Goal: Task Accomplishment & Management: Manage account settings

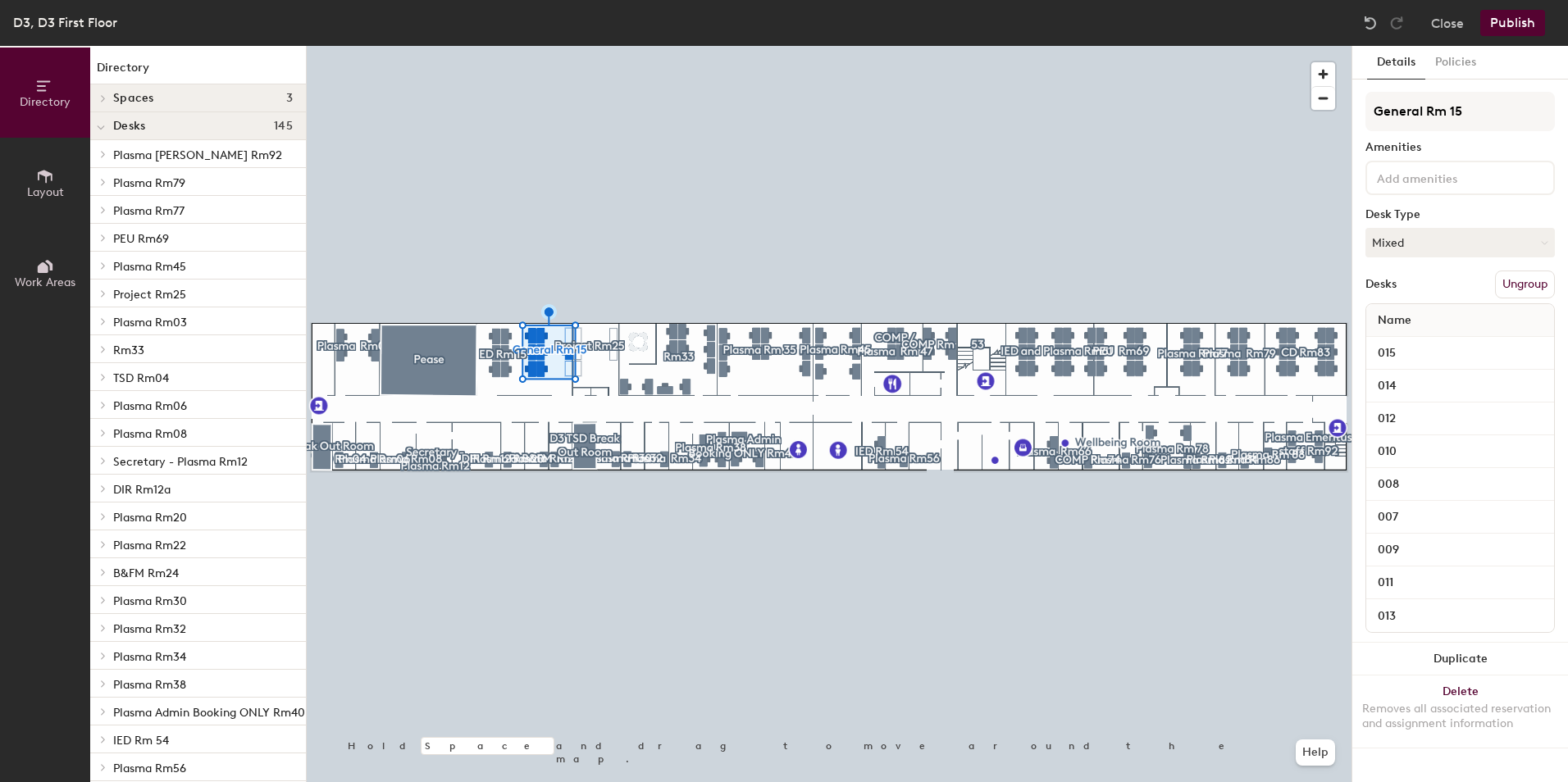
click at [1512, 282] on button "Ungroup" at bounding box center [1524, 284] width 59 height 28
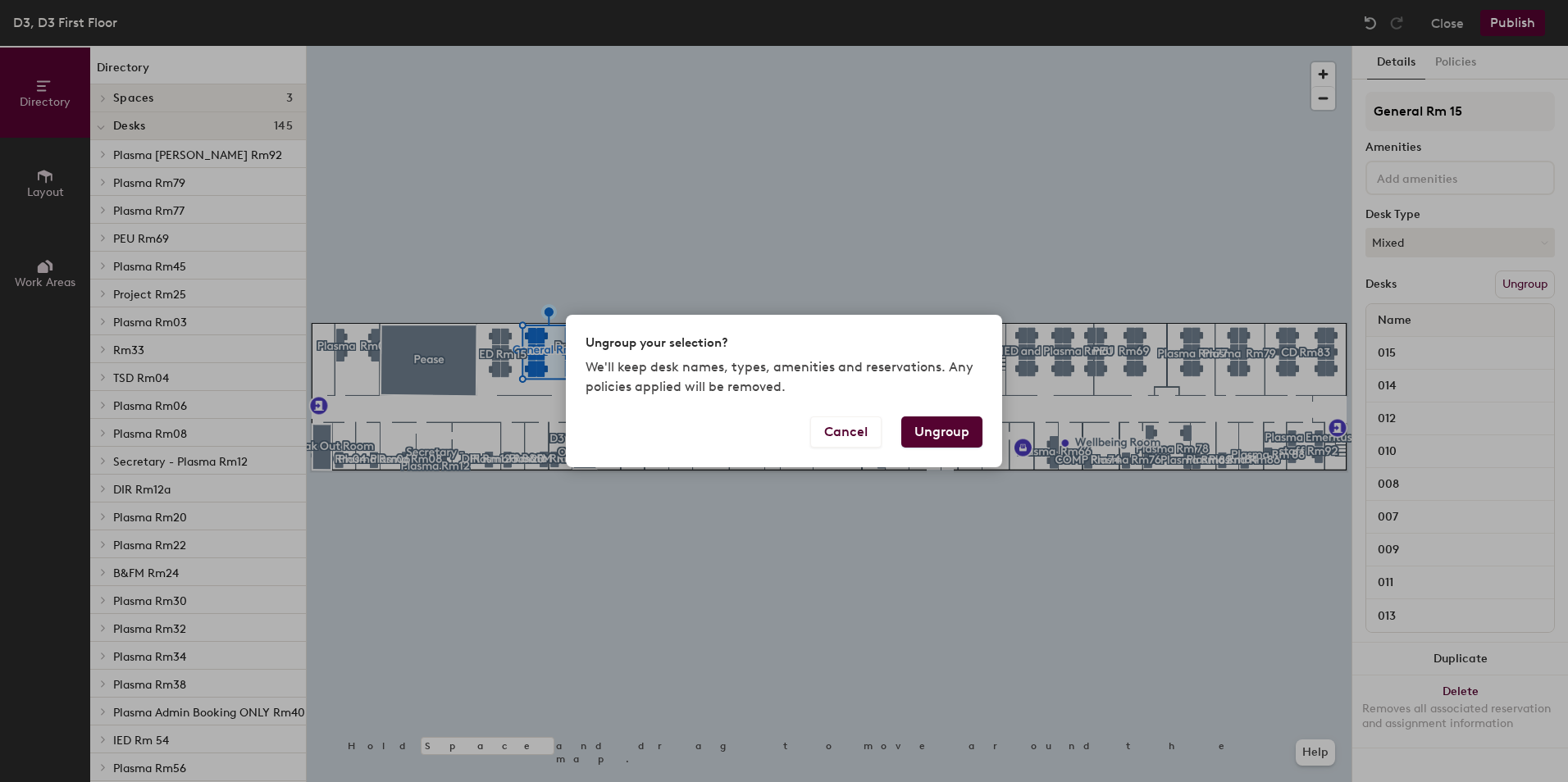
click at [936, 419] on button "Ungroup" at bounding box center [942, 432] width 81 height 31
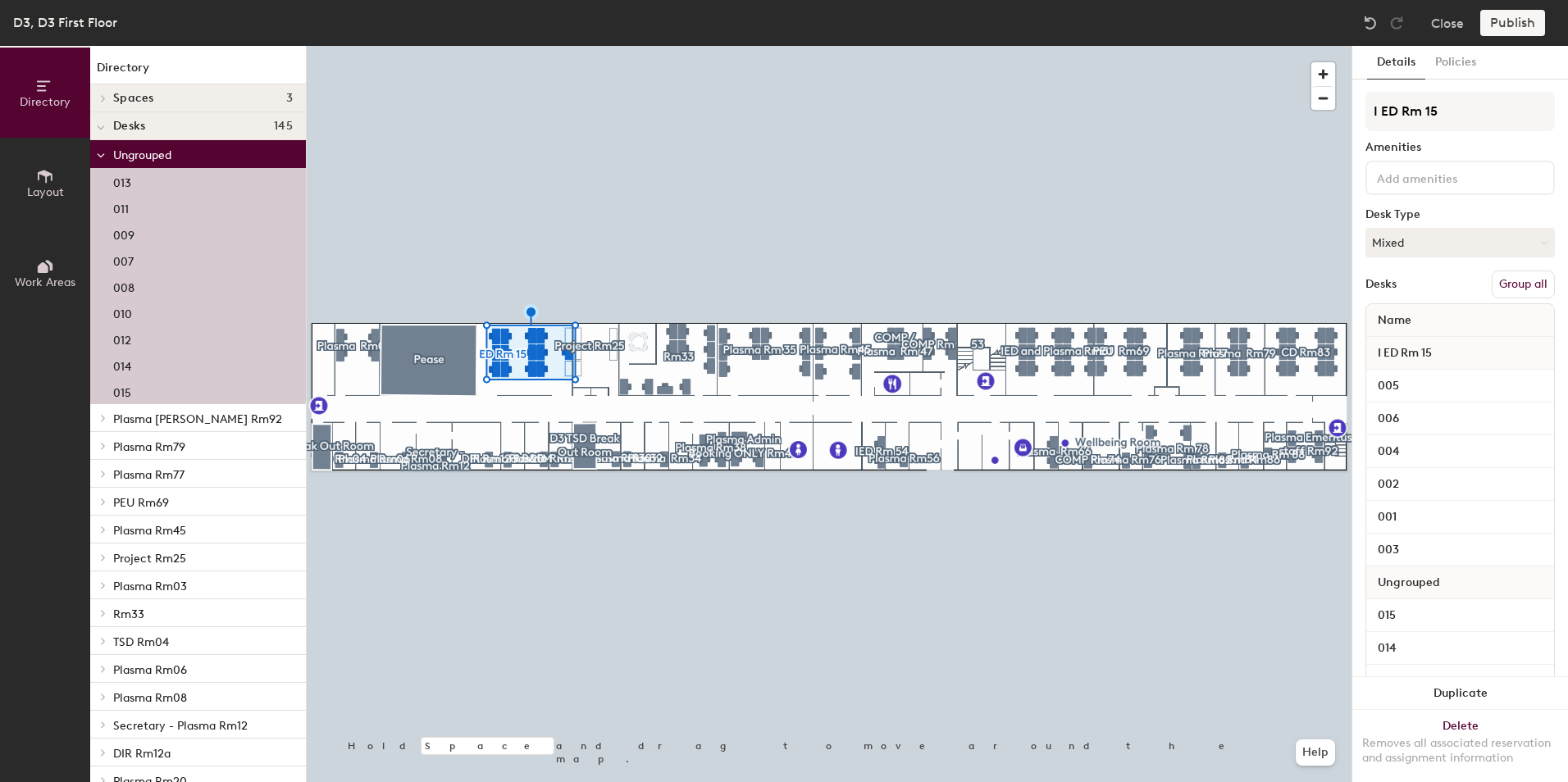
click at [1518, 273] on button "Group all" at bounding box center [1523, 284] width 63 height 28
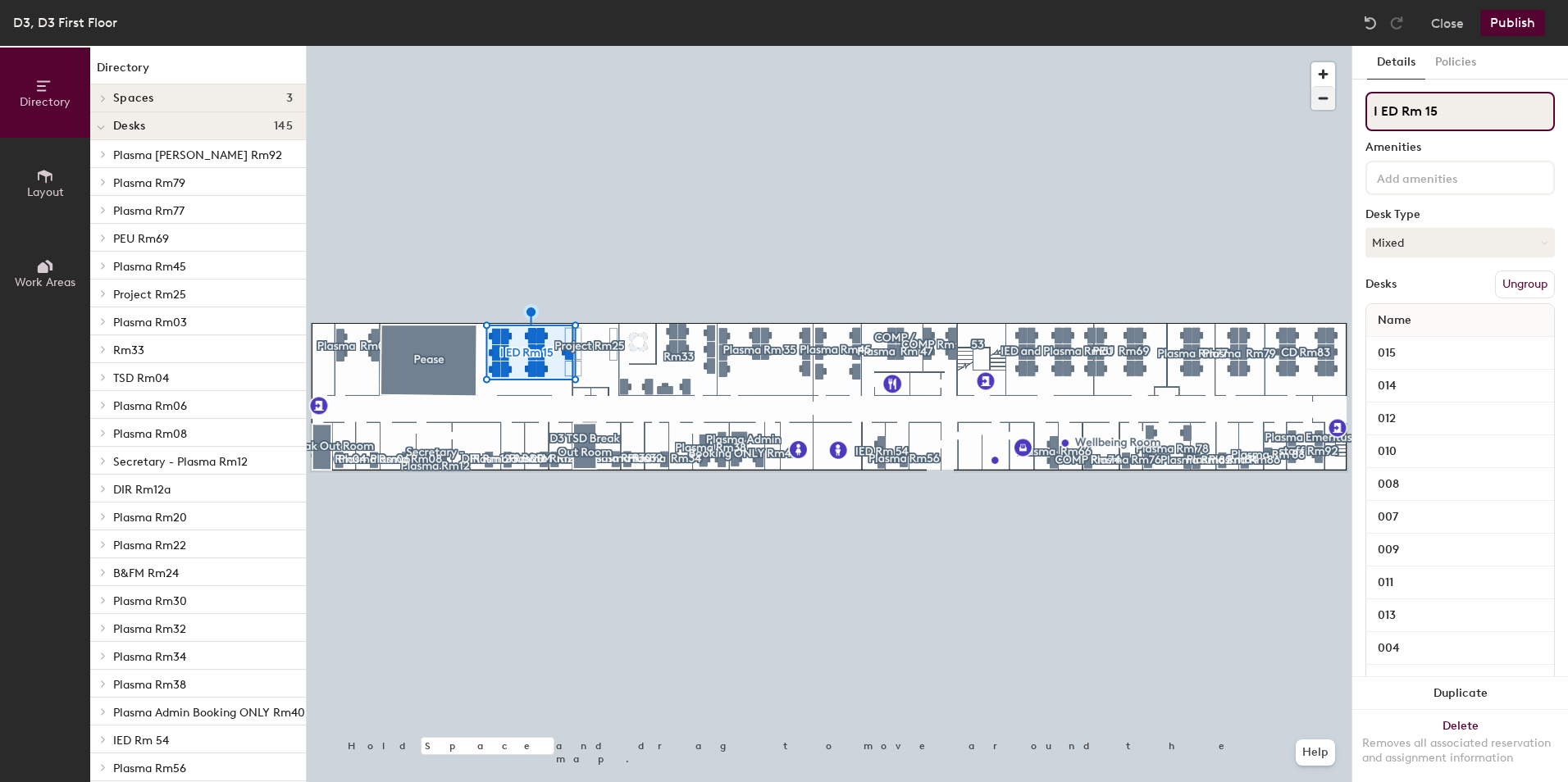
drag, startPoint x: 1398, startPoint y: 108, endPoint x: 1314, endPoint y: 108, distance: 84.0
click at [1314, 108] on div "Directory Layout Work Areas Directory Spaces 3 D3 Break Out Room D3 TSD Break O…" at bounding box center [784, 414] width 1568 height 736
type input "Plasma Rm 15"
click at [1504, 32] on button "Publish" at bounding box center [1512, 22] width 65 height 26
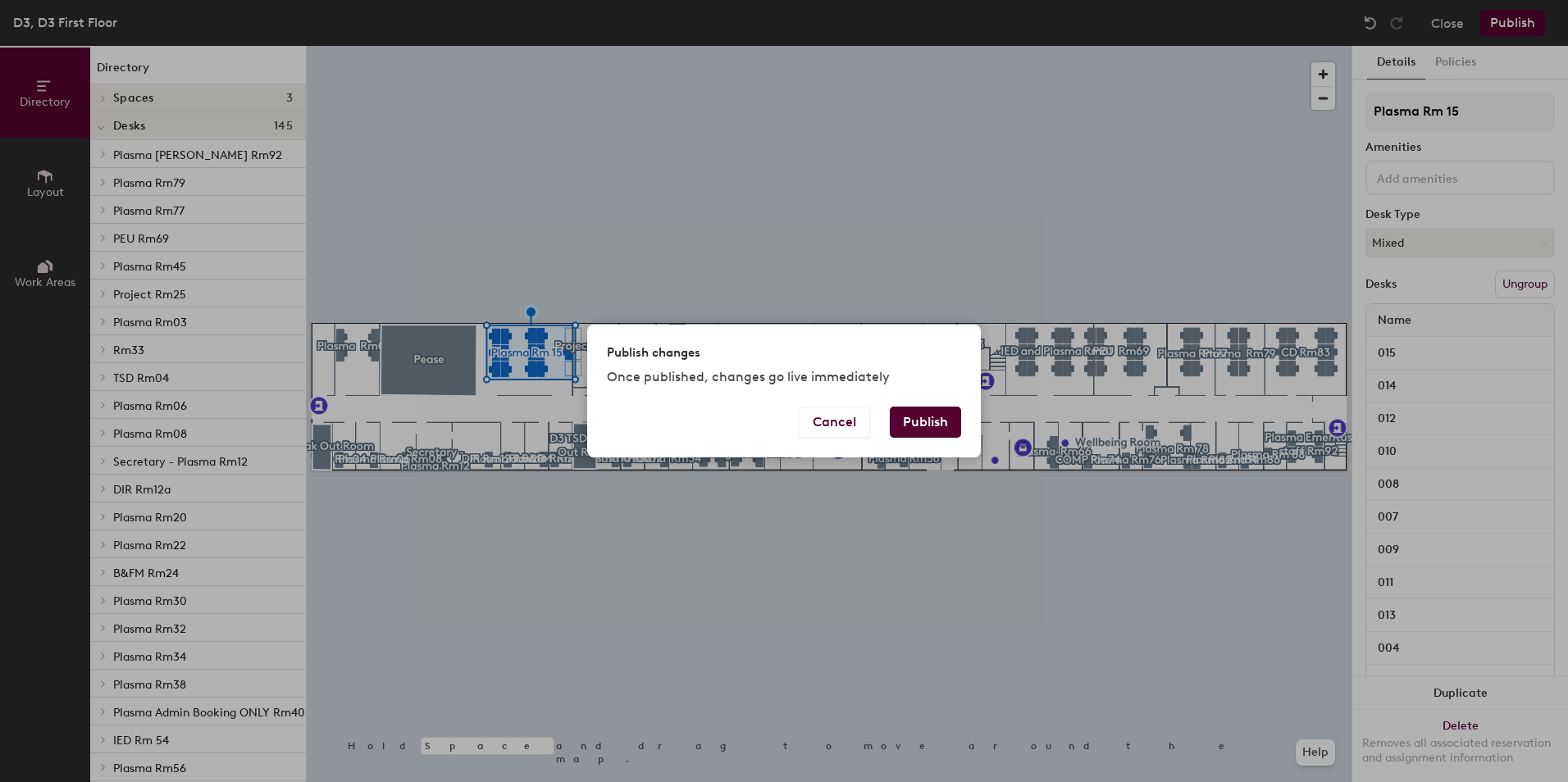
click at [948, 399] on div "Publish changes Once published, changes go live immediately" at bounding box center [783, 365] width 393 height 81
click at [930, 414] on button "Publish" at bounding box center [924, 422] width 71 height 31
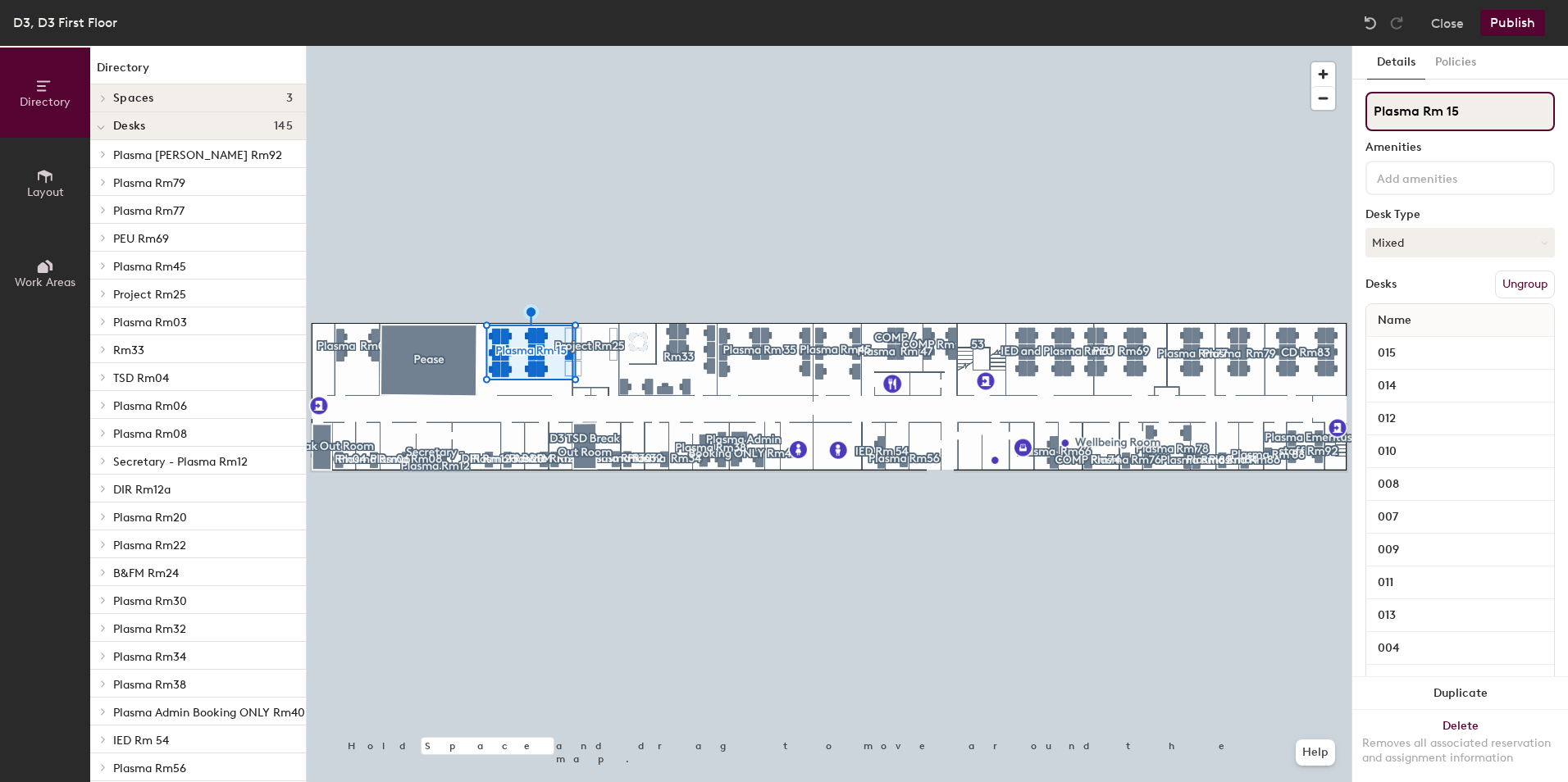
drag, startPoint x: 1418, startPoint y: 113, endPoint x: 1358, endPoint y: 108, distance: 60.2
click at [1358, 108] on div "Details Policies Plasma Rm 15 Amenities Desk Type Mixed Desks Ungroup Name 015 …" at bounding box center [1460, 414] width 216 height 736
type input "IED Rm 15"
click at [1503, 19] on button "Publish" at bounding box center [1512, 22] width 65 height 26
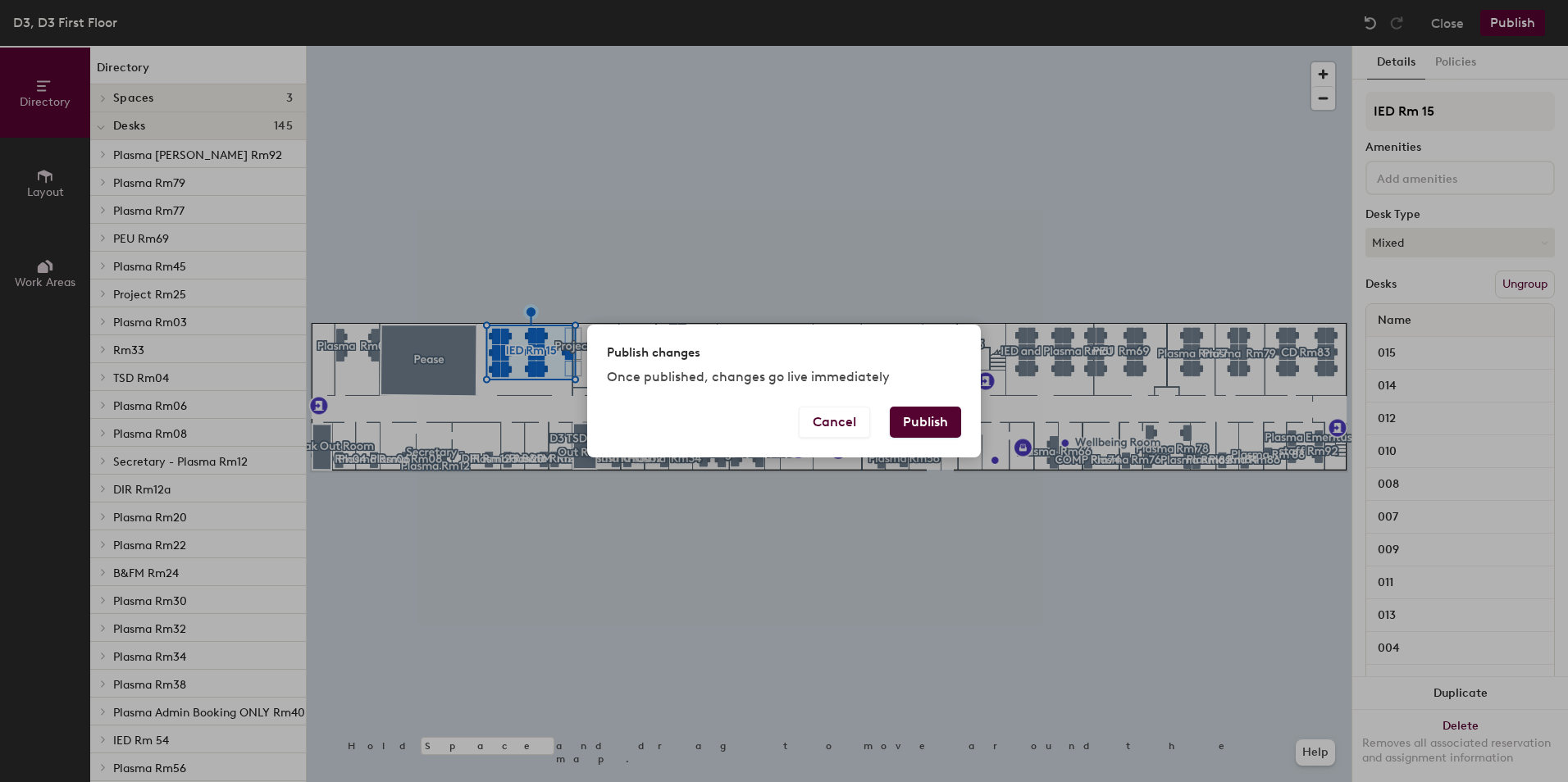
click at [942, 411] on button "Publish" at bounding box center [924, 422] width 71 height 31
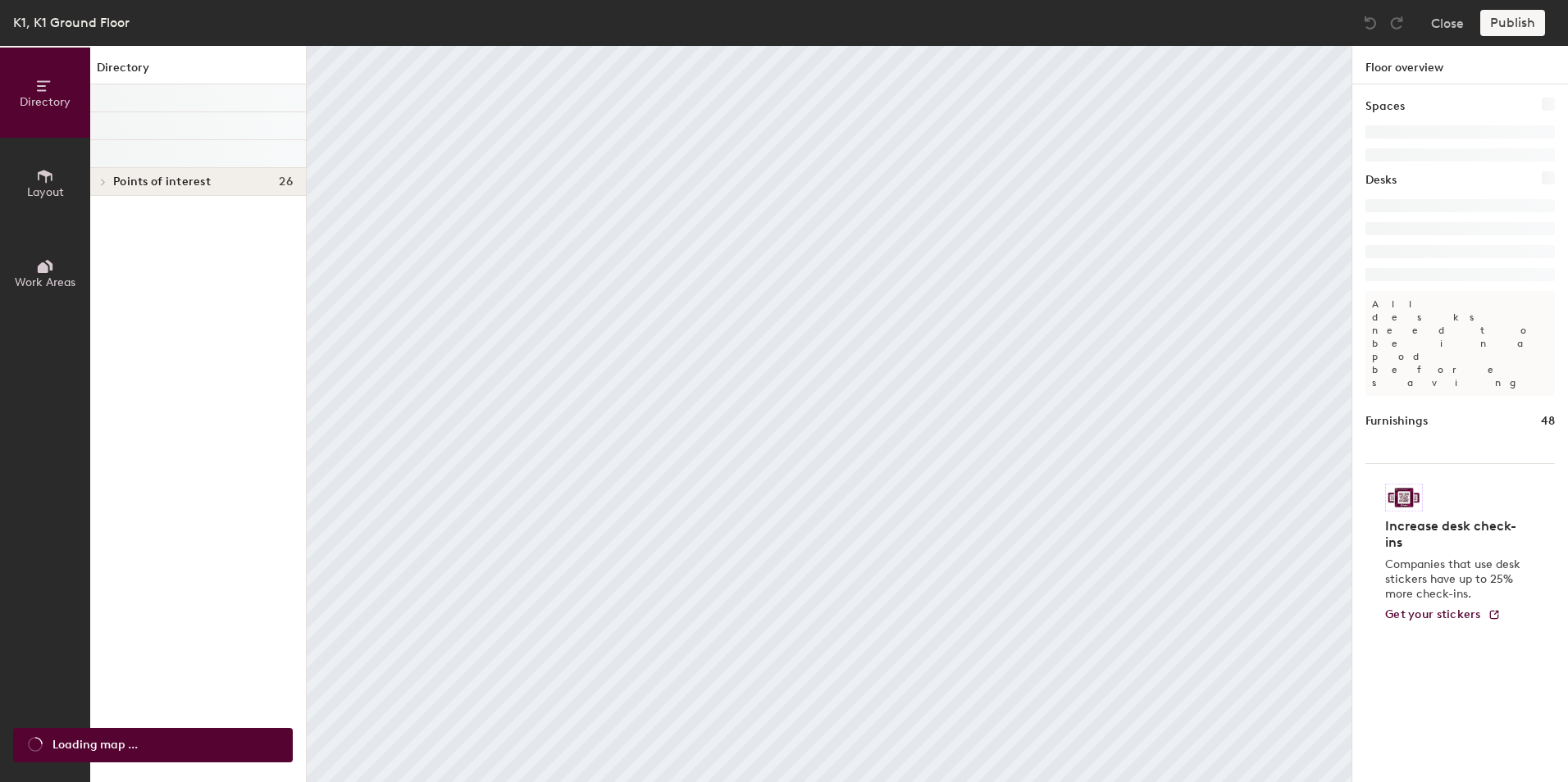
click at [50, 180] on icon at bounding box center [45, 176] width 18 height 18
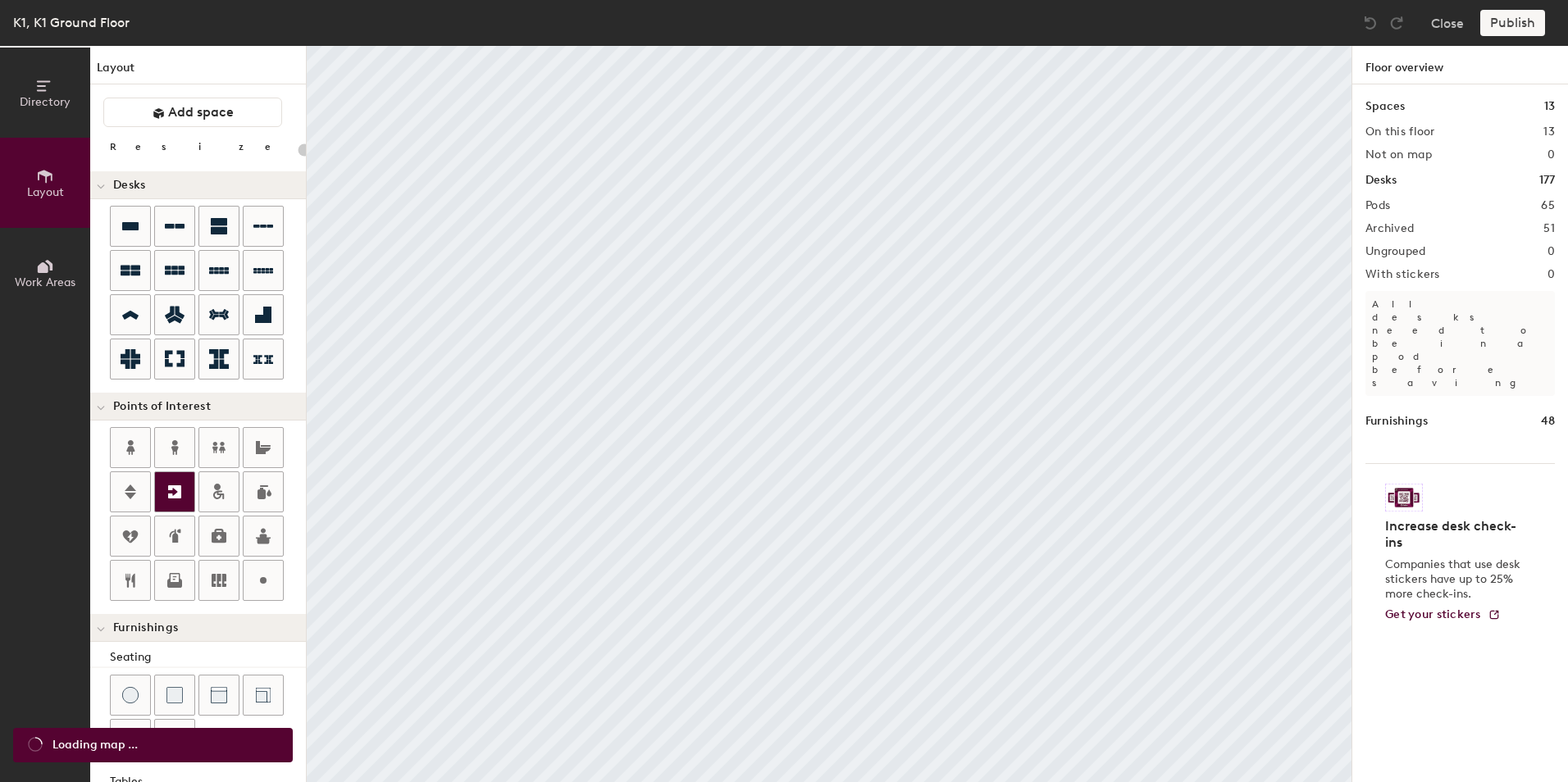
click at [163, 485] on div at bounding box center [175, 492] width 40 height 40
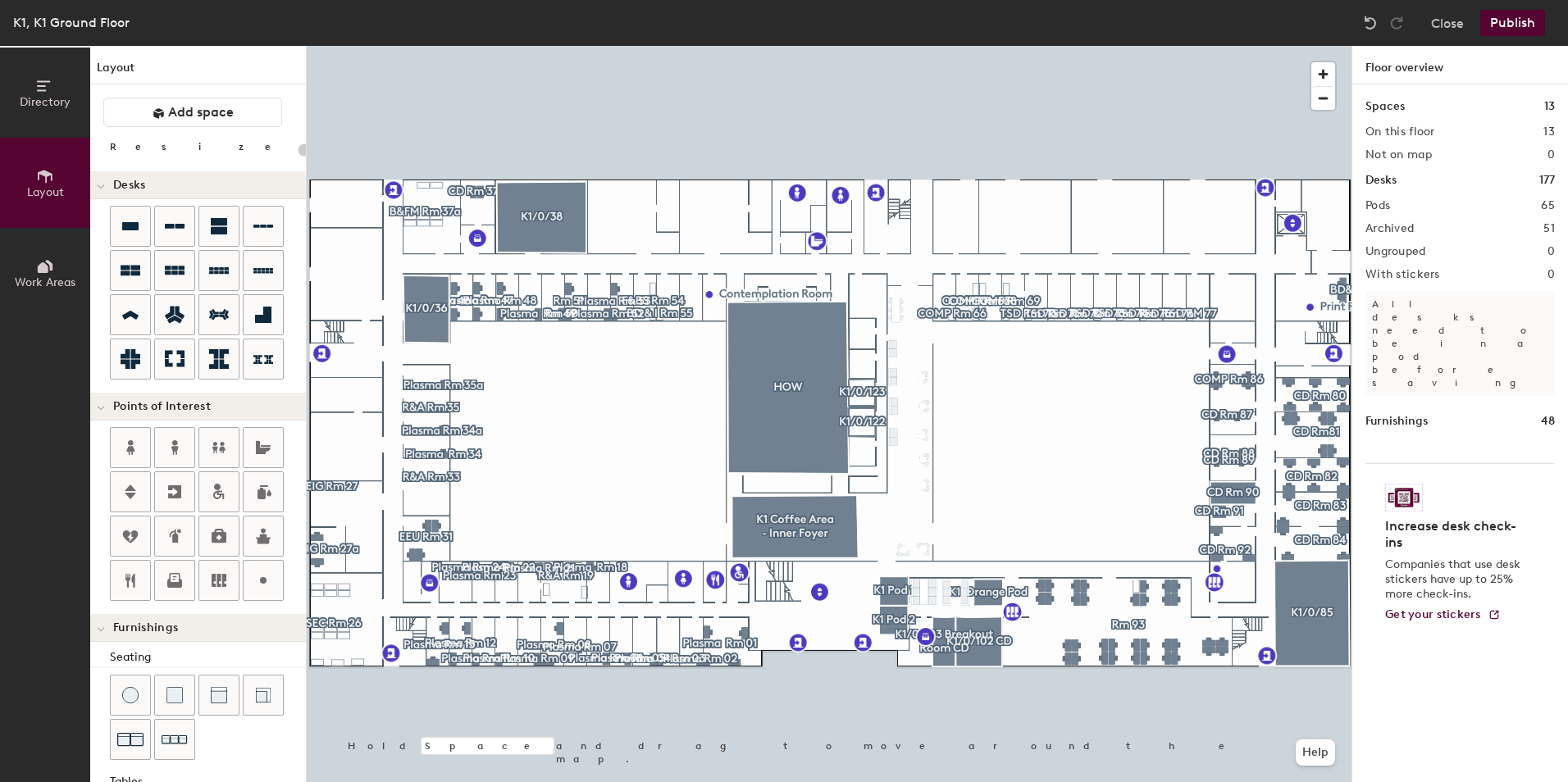
click at [1504, 35] on button "Publish" at bounding box center [1512, 22] width 65 height 26
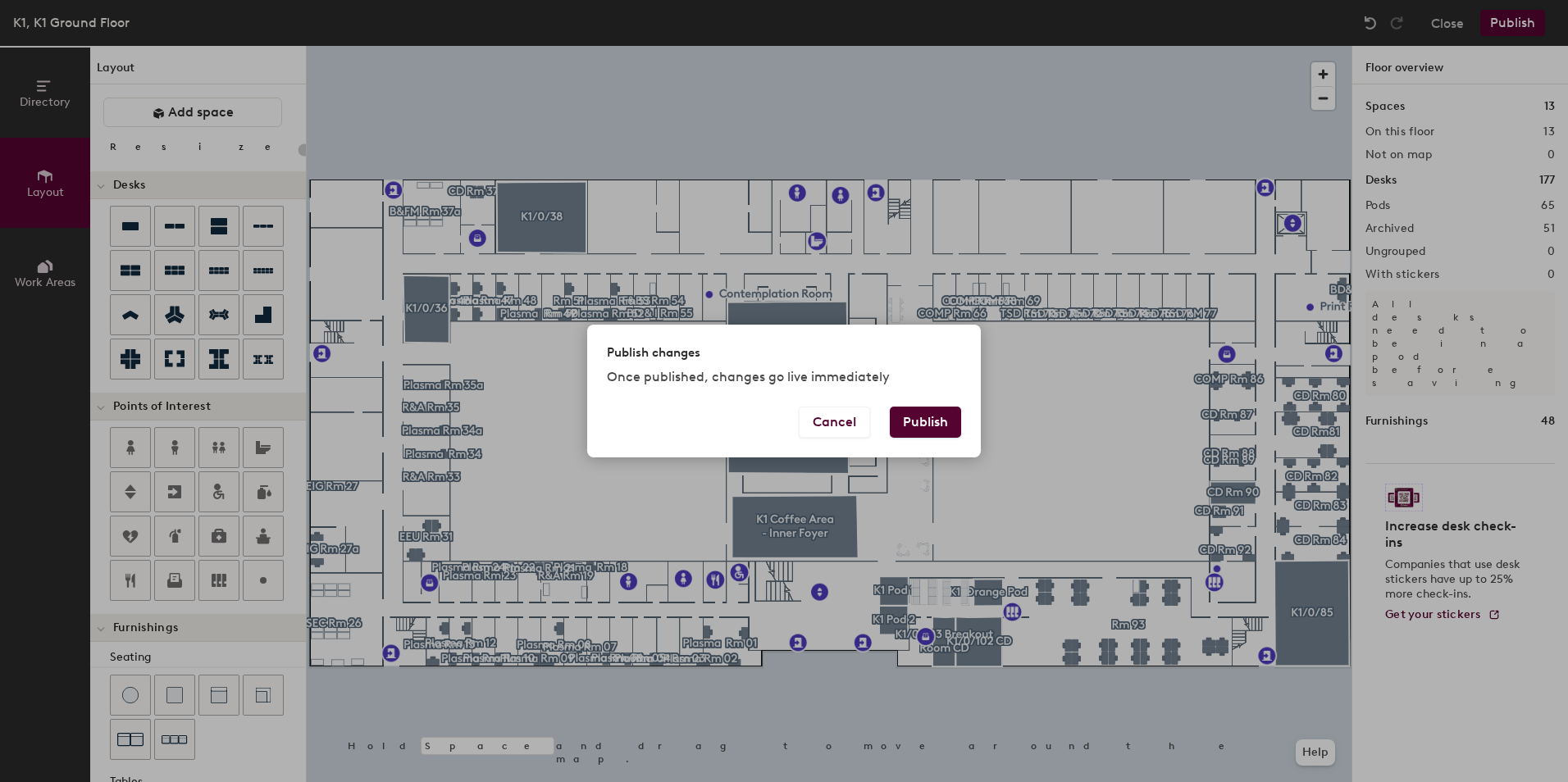
click at [911, 411] on button "Publish" at bounding box center [924, 422] width 71 height 31
type input "20"
